Goal: Task Accomplishment & Management: Complete application form

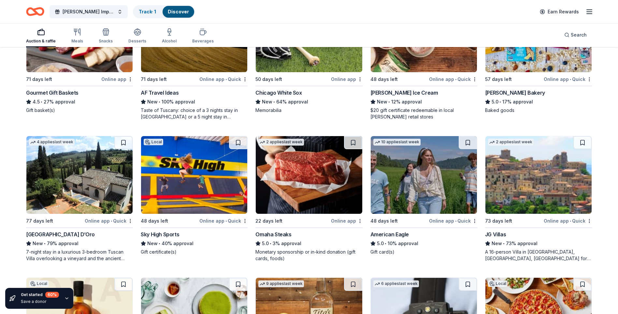
scroll to position [1001, 0]
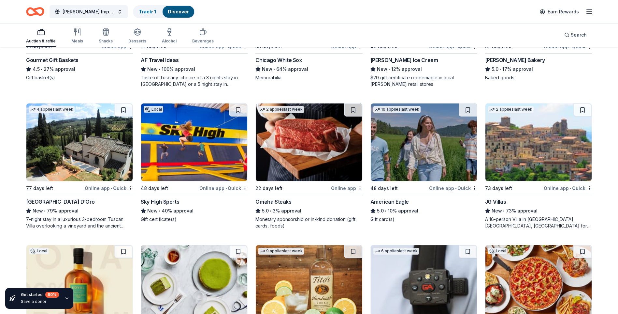
click at [286, 167] on img at bounding box center [309, 142] width 106 height 78
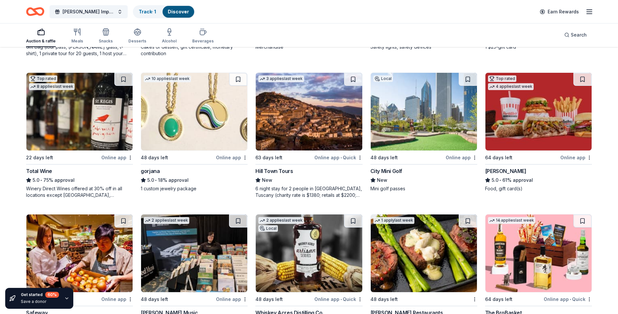
scroll to position [1316, 0]
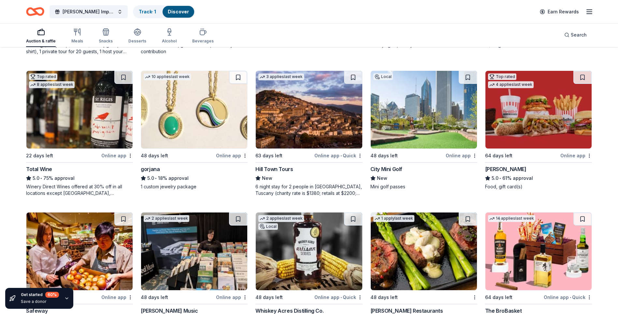
click at [101, 145] on img at bounding box center [79, 110] width 106 height 78
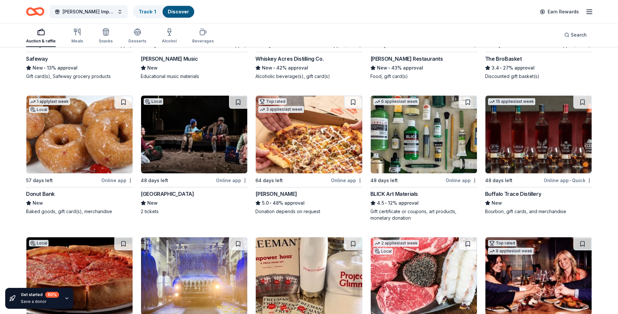
scroll to position [1625, 0]
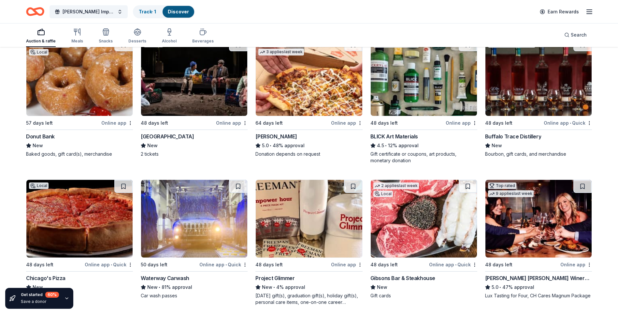
click at [521, 101] on img at bounding box center [539, 77] width 106 height 78
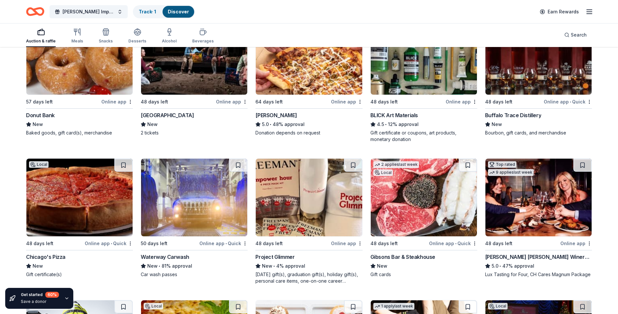
scroll to position [1658, 0]
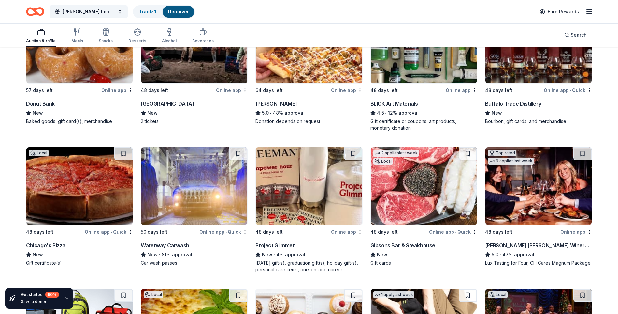
click at [420, 212] on img at bounding box center [424, 186] width 106 height 78
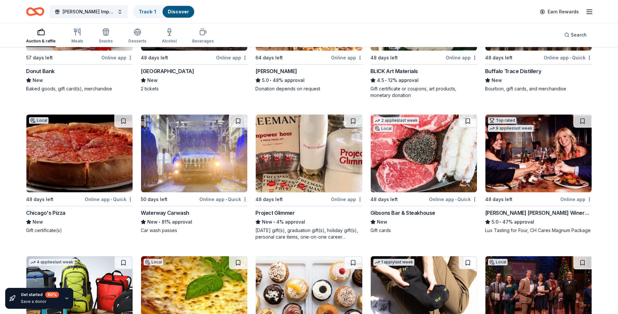
click at [525, 169] on img at bounding box center [539, 153] width 106 height 78
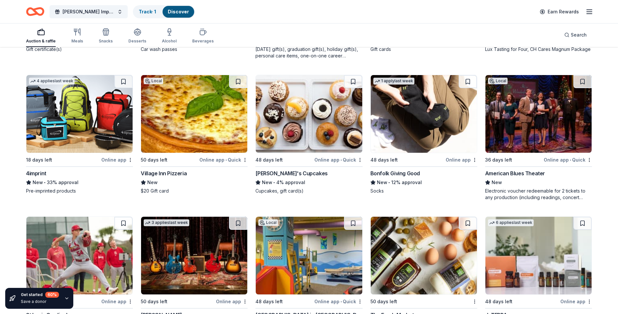
scroll to position [1876, 0]
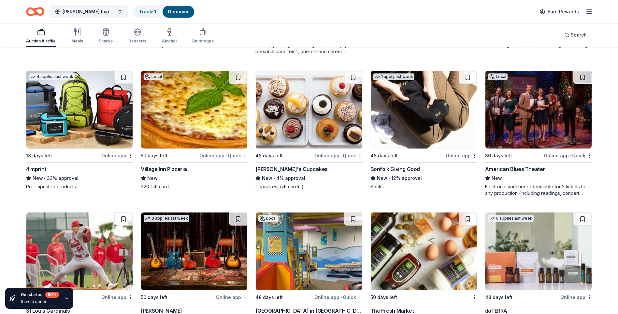
click at [516, 121] on img at bounding box center [539, 110] width 106 height 78
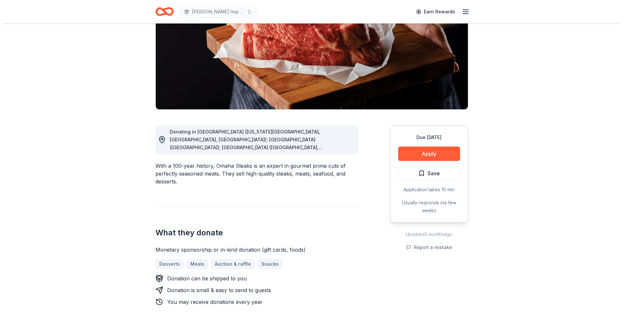
scroll to position [98, 0]
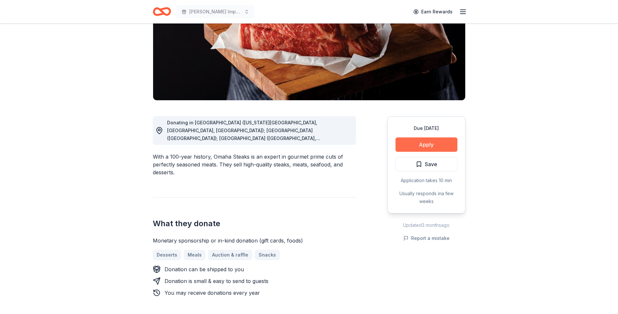
click at [424, 140] on button "Apply" at bounding box center [427, 144] width 62 height 14
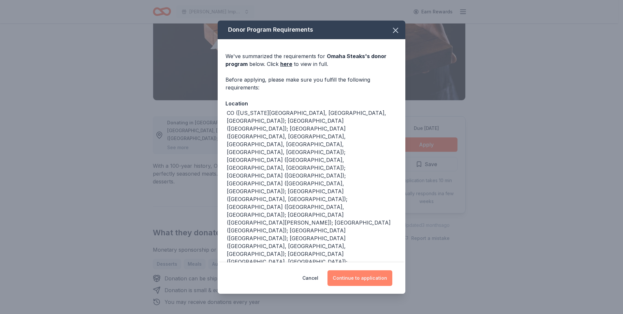
click at [380, 278] on button "Continue to application" at bounding box center [360, 278] width 65 height 16
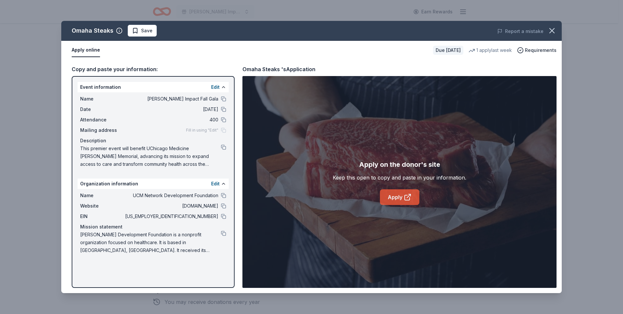
click at [396, 197] on link "Apply" at bounding box center [399, 197] width 39 height 16
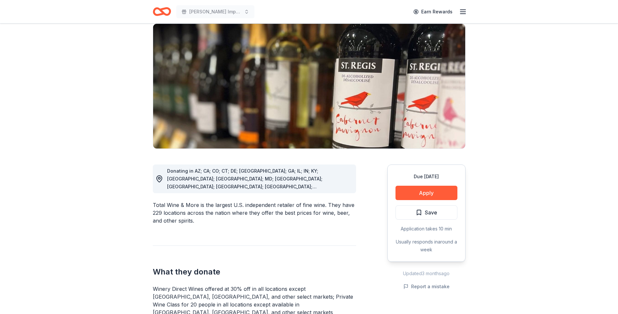
scroll to position [65, 0]
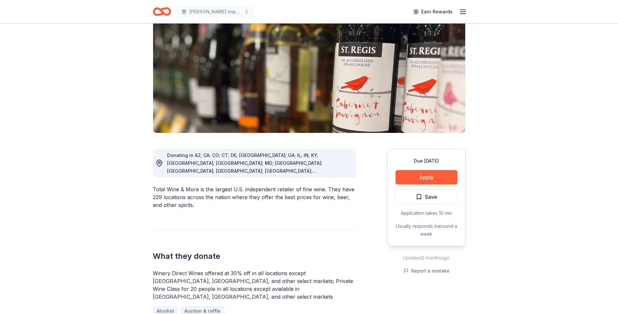
drag, startPoint x: 162, startPoint y: 264, endPoint x: 259, endPoint y: 265, distance: 97.2
click at [259, 269] on div "Winery Direct Wines offered at 30% off in all locations except CT, MA, and othe…" at bounding box center [254, 284] width 203 height 31
click at [260, 269] on div "Winery Direct Wines offered at 30% off in all locations except CT, MA, and othe…" at bounding box center [254, 284] width 203 height 31
click at [259, 269] on div "Winery Direct Wines offered at 30% off in all locations except CT, MA, and othe…" at bounding box center [254, 284] width 203 height 31
click at [256, 269] on div "Winery Direct Wines offered at 30% off in all locations except CT, MA, and othe…" at bounding box center [254, 284] width 203 height 31
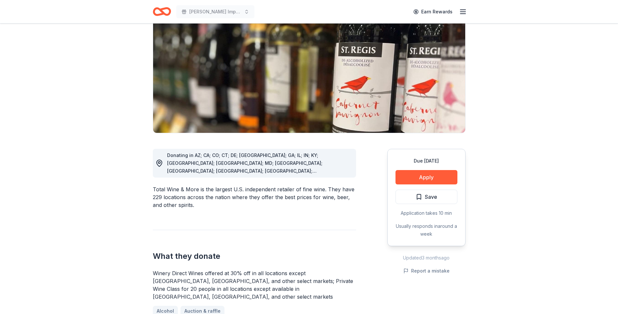
click at [245, 273] on div "Winery Direct Wines offered at 30% off in all locations except CT, MA, and othe…" at bounding box center [254, 284] width 203 height 31
click at [245, 276] on div "Winery Direct Wines offered at 30% off in all locations except CT, MA, and othe…" at bounding box center [254, 284] width 203 height 31
click at [247, 286] on div "Winery Direct Wines offered at 30% off in all locations except CT, MA, and othe…" at bounding box center [254, 299] width 203 height 60
click at [249, 284] on div "Winery Direct Wines offered at 30% off in all locations except CT, MA, and othe…" at bounding box center [254, 284] width 203 height 31
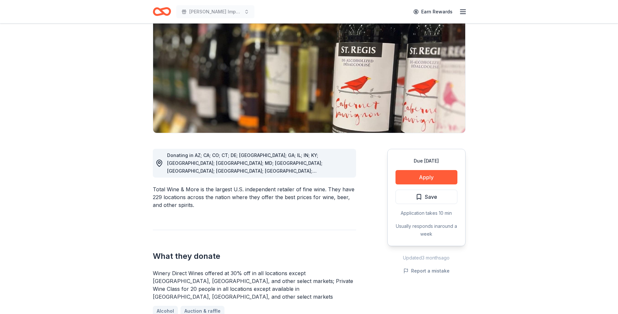
click at [249, 284] on div "Winery Direct Wines offered at 30% off in all locations except CT, MA, and othe…" at bounding box center [254, 284] width 203 height 31
click at [248, 284] on div "Winery Direct Wines offered at 30% off in all locations except CT, MA, and othe…" at bounding box center [254, 284] width 203 height 31
click at [270, 246] on div "What they donate Winery Direct Wines offered at 30% off in all locations except…" at bounding box center [254, 279] width 203 height 99
click at [270, 251] on h2 "What they donate" at bounding box center [254, 256] width 203 height 10
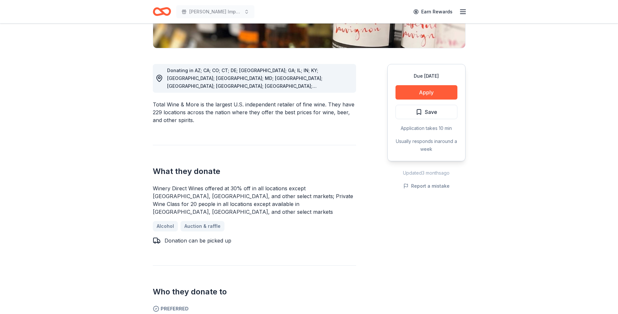
scroll to position [228, 0]
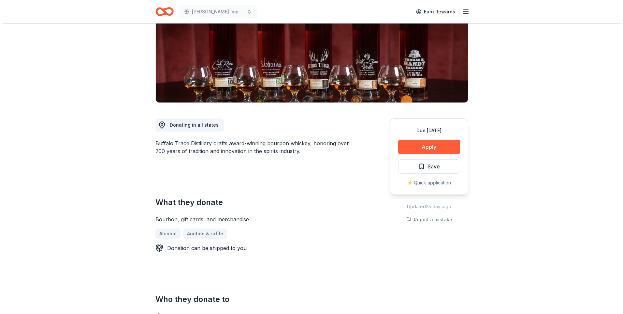
scroll to position [98, 0]
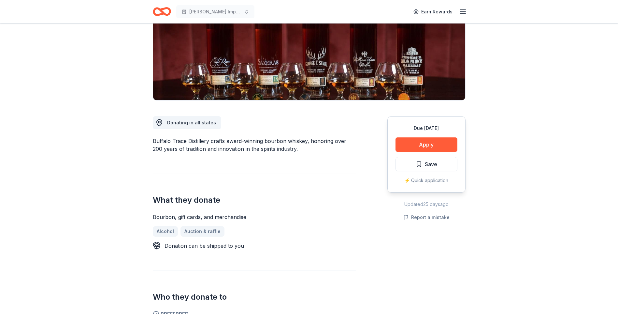
drag, startPoint x: 152, startPoint y: 141, endPoint x: 192, endPoint y: 142, distance: 40.1
click at [445, 146] on button "Apply" at bounding box center [427, 144] width 62 height 14
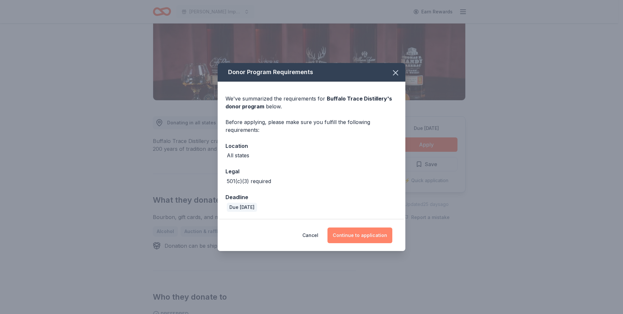
click at [347, 235] on button "Continue to application" at bounding box center [360, 235] width 65 height 16
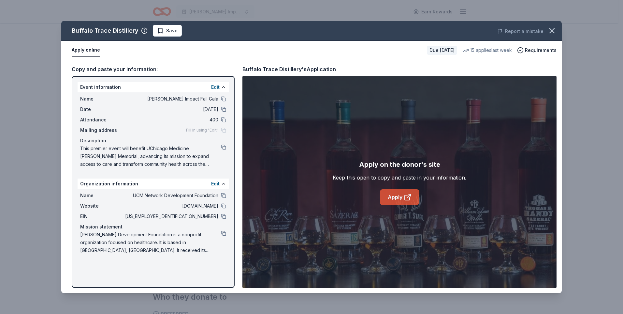
click at [405, 200] on icon at bounding box center [407, 197] width 5 height 5
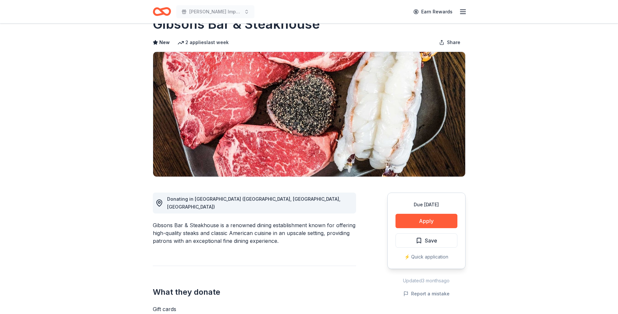
scroll to position [33, 0]
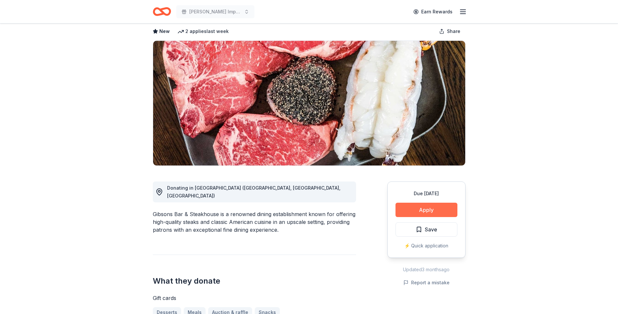
click at [422, 207] on button "Apply" at bounding box center [427, 209] width 62 height 14
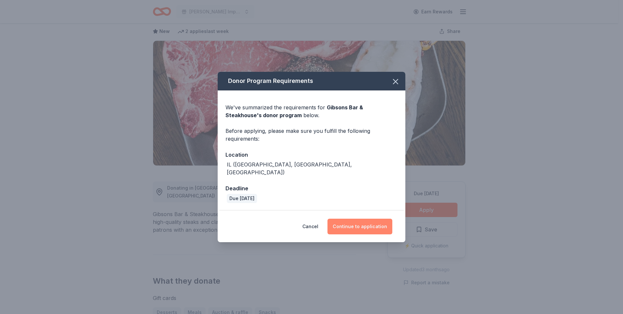
click at [372, 219] on button "Continue to application" at bounding box center [360, 226] width 65 height 16
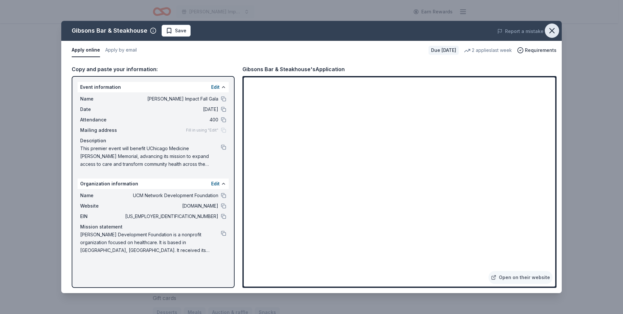
drag, startPoint x: 298, startPoint y: 148, endPoint x: 552, endPoint y: 34, distance: 278.7
click at [552, 34] on icon "button" at bounding box center [552, 30] width 9 height 9
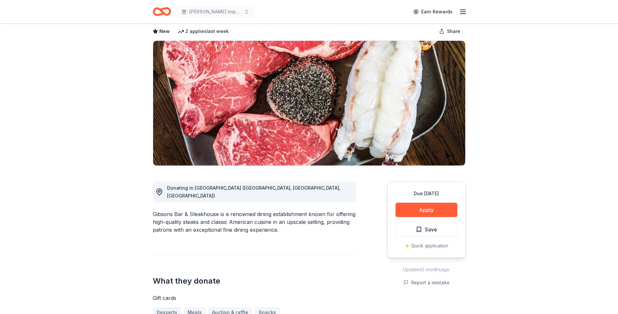
scroll to position [0, 0]
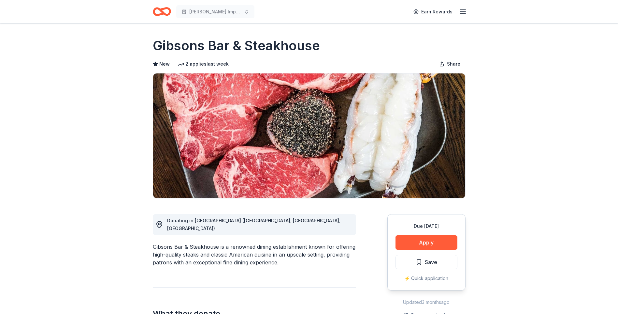
drag, startPoint x: 286, startPoint y: 243, endPoint x: 287, endPoint y: 248, distance: 5.4
click at [286, 245] on div "Gibsons Bar & Steakhouse is a renowned dining establishment known for offering …" at bounding box center [254, 254] width 203 height 23
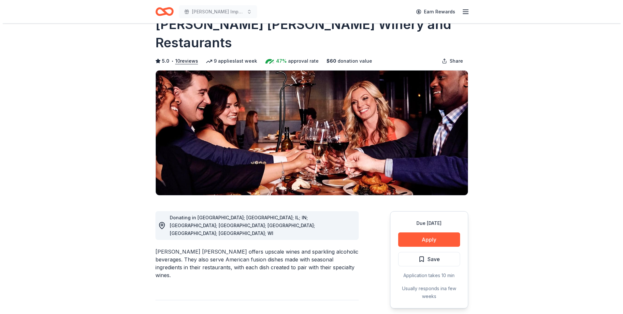
scroll to position [33, 0]
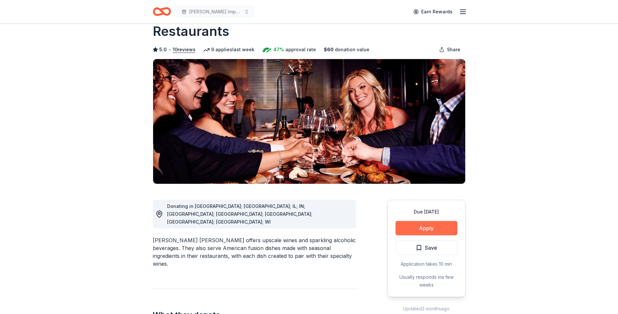
click at [437, 221] on button "Apply" at bounding box center [427, 228] width 62 height 14
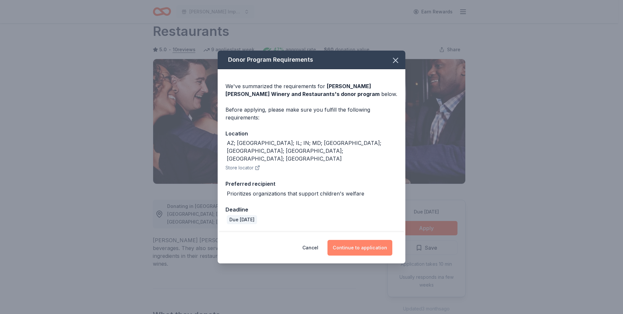
click at [368, 242] on button "Continue to application" at bounding box center [360, 248] width 65 height 16
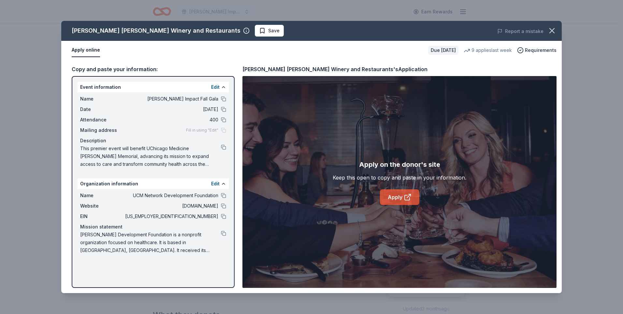
click at [404, 191] on link "Apply" at bounding box center [399, 197] width 39 height 16
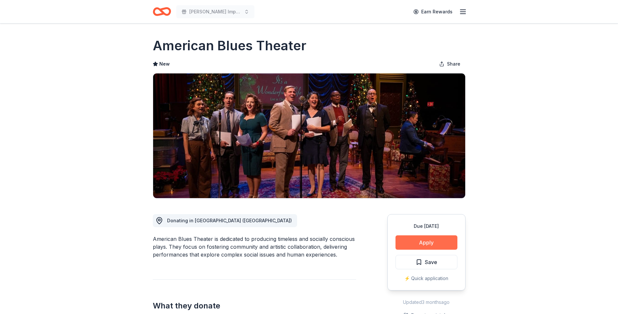
click at [440, 241] on button "Apply" at bounding box center [427, 242] width 62 height 14
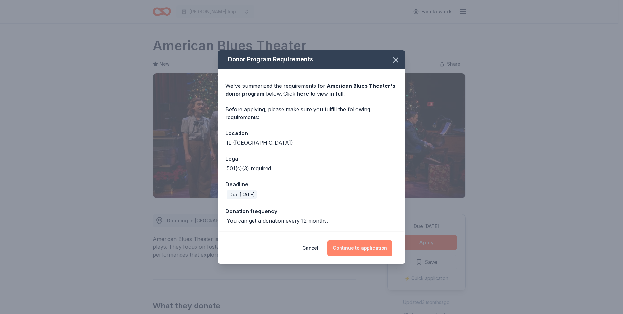
click at [357, 250] on button "Continue to application" at bounding box center [360, 248] width 65 height 16
